Goal: Information Seeking & Learning: Learn about a topic

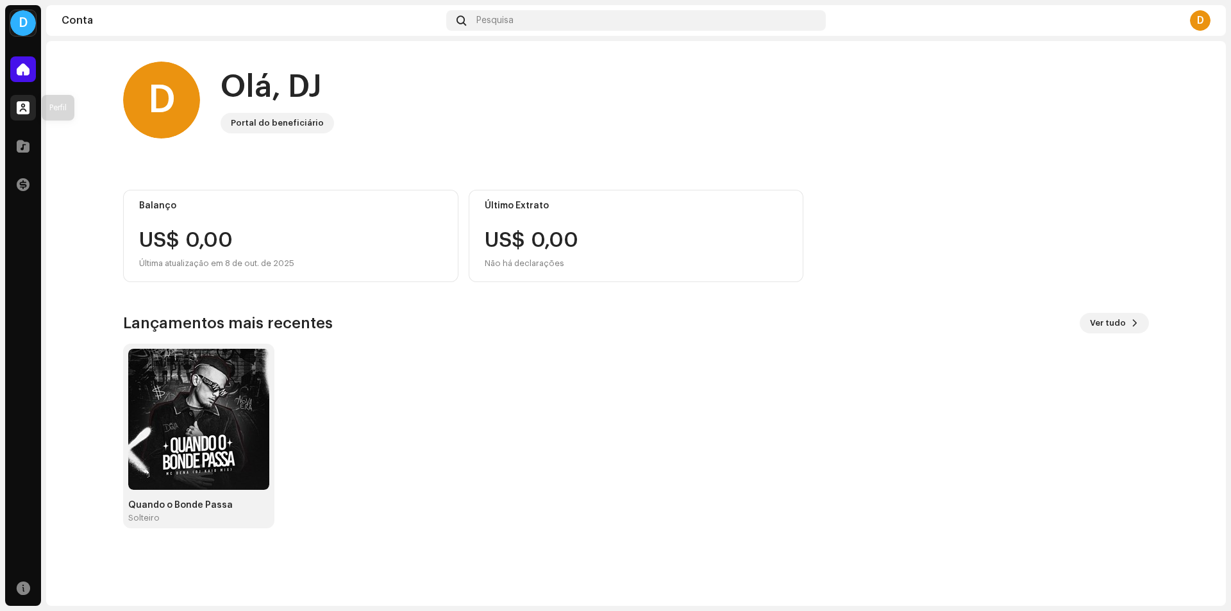
click at [21, 103] on span at bounding box center [23, 108] width 13 height 10
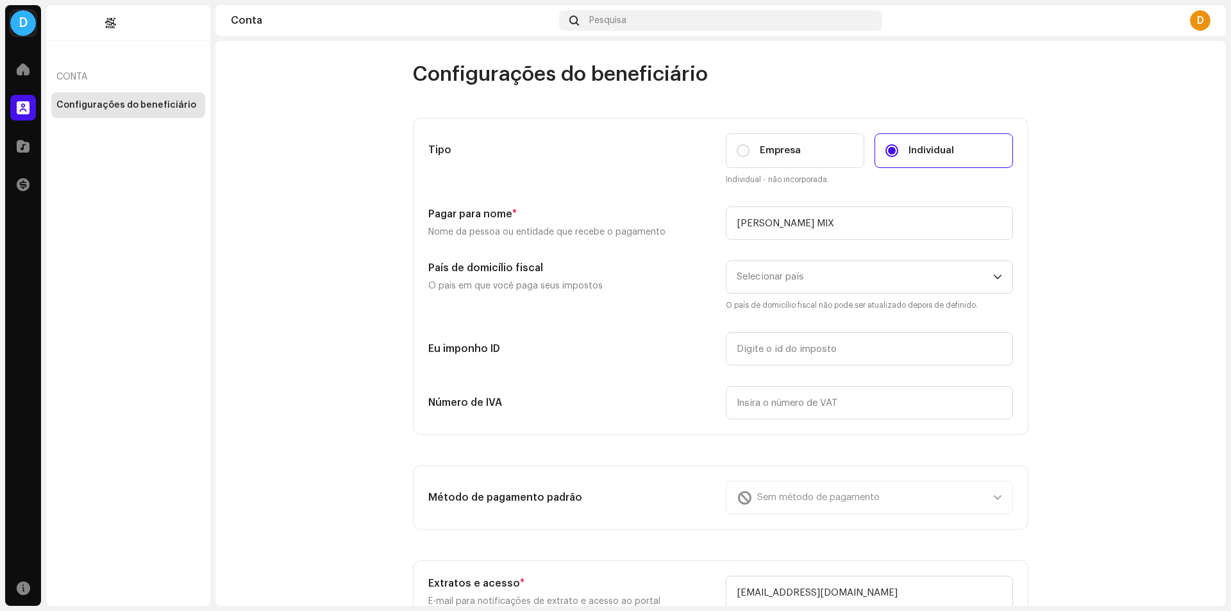
click at [16, 161] on div "Catálogo" at bounding box center [23, 146] width 36 height 36
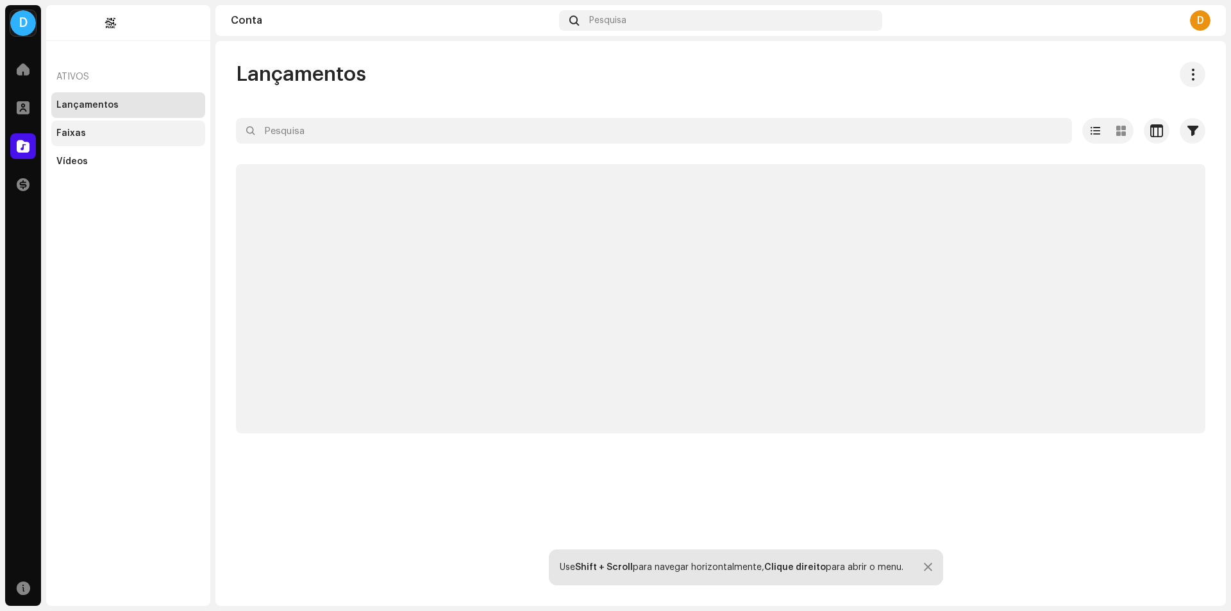
click at [76, 133] on font "Faixas" at bounding box center [70, 133] width 29 height 9
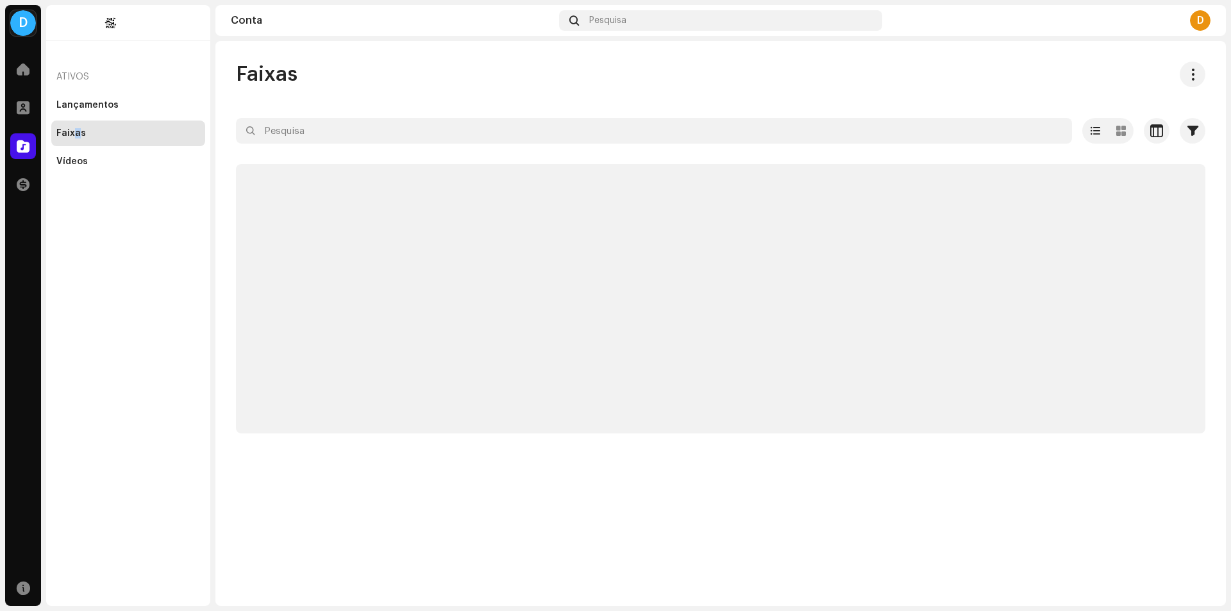
click at [76, 133] on font "Faixas" at bounding box center [70, 133] width 29 height 9
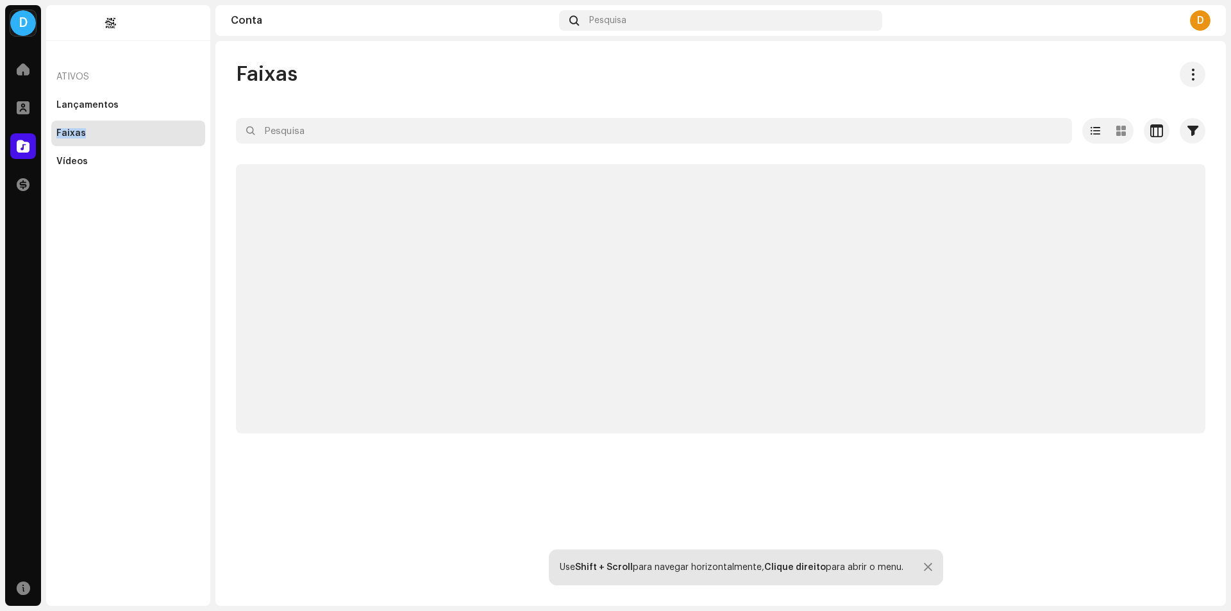
click at [76, 133] on font "Faixas" at bounding box center [70, 133] width 29 height 9
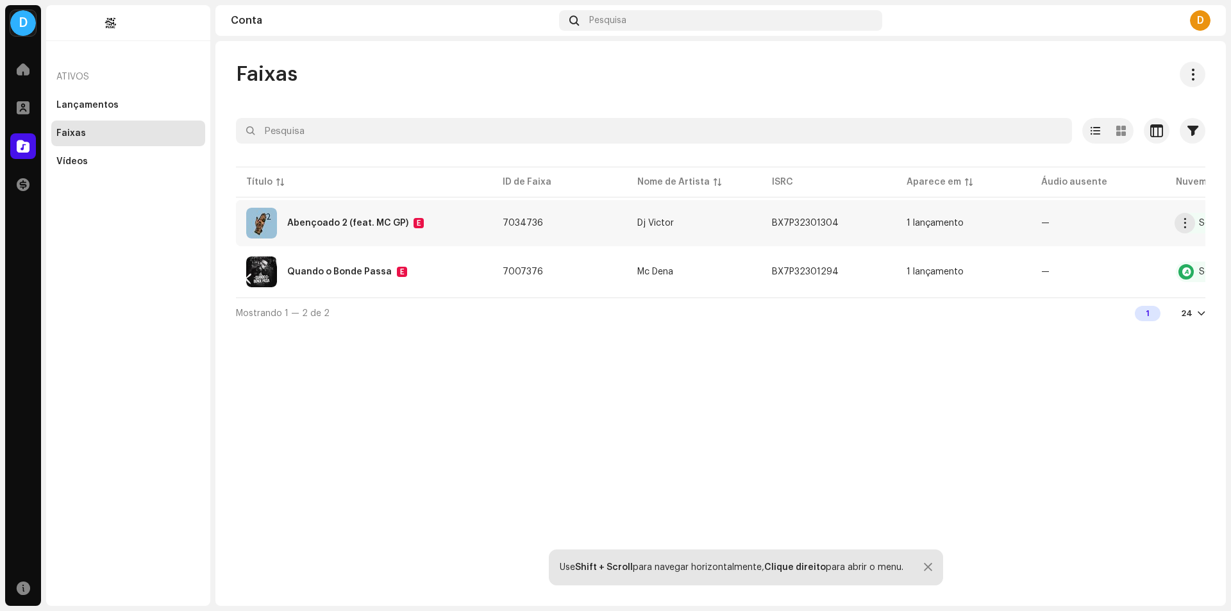
click at [302, 238] on div "Abençoado 2 (feat. MC GP) E" at bounding box center [364, 223] width 236 height 31
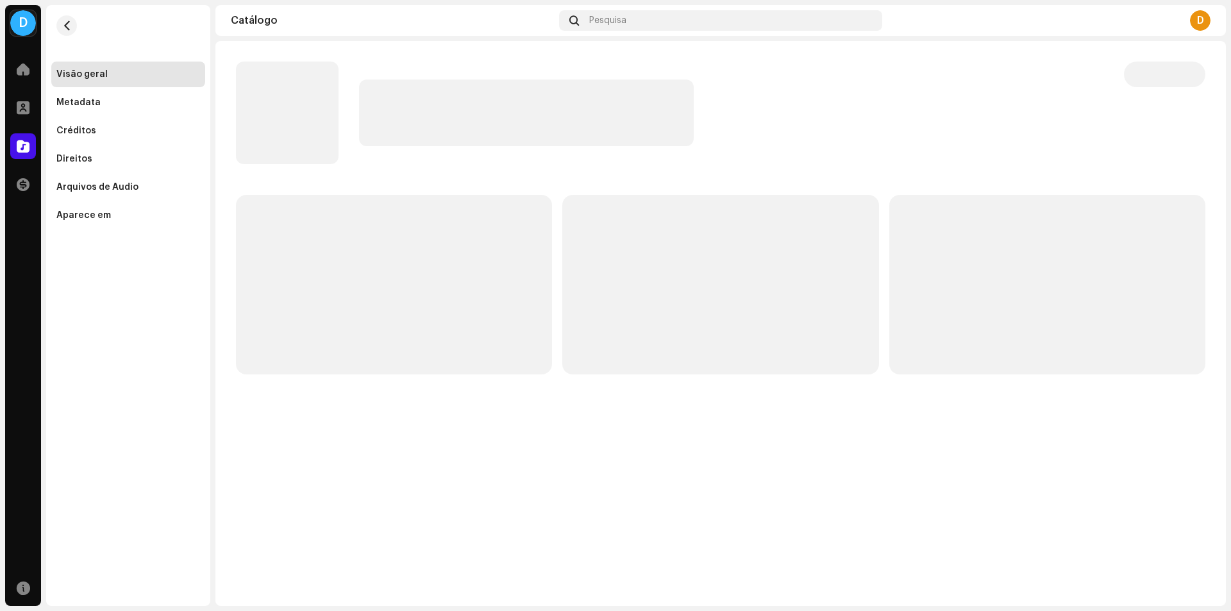
click at [1199, 26] on div "D" at bounding box center [1200, 20] width 21 height 21
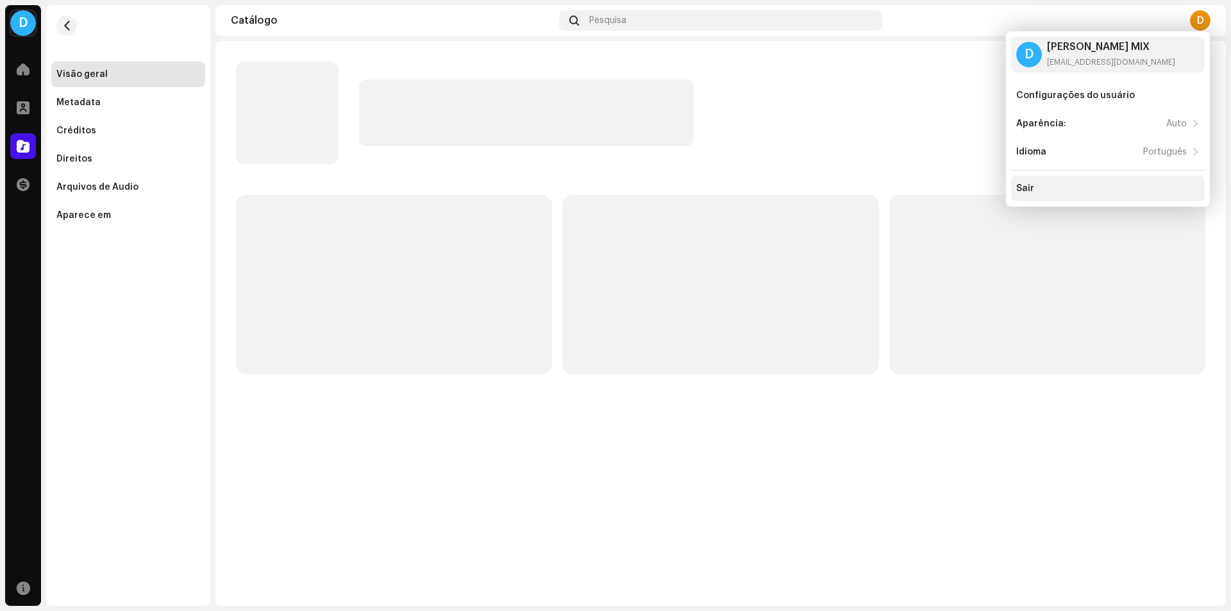
click at [1027, 188] on div "Sair" at bounding box center [1025, 188] width 18 height 10
